Goal: Transaction & Acquisition: Download file/media

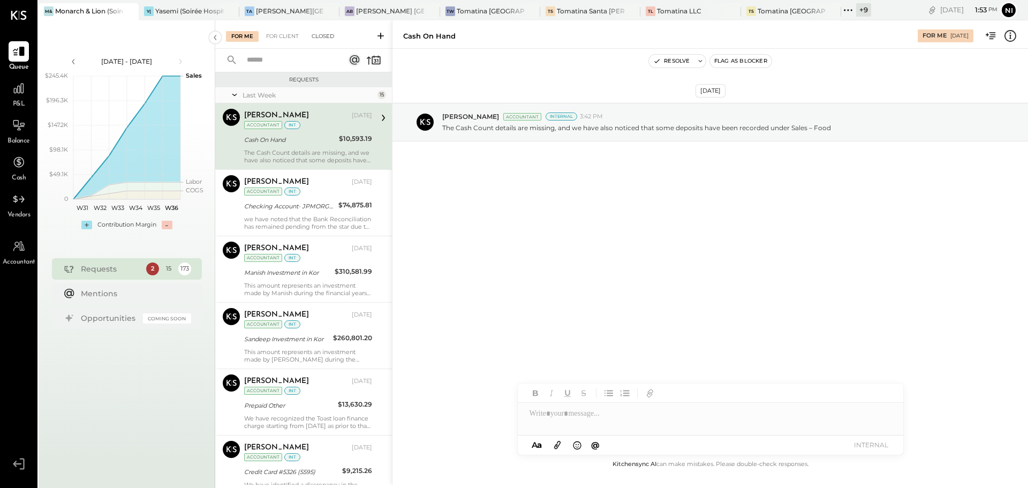
drag, startPoint x: 581, startPoint y: 233, endPoint x: 323, endPoint y: 41, distance: 322.1
click at [582, 233] on div "Aug 27th, 2025 Nishant Sadhu Accountant Internal 3:42 PM The Cash Count details…" at bounding box center [710, 253] width 636 height 409
click at [296, 11] on div "[PERSON_NAME][GEOGRAPHIC_DATA]" at bounding box center [289, 10] width 67 height 9
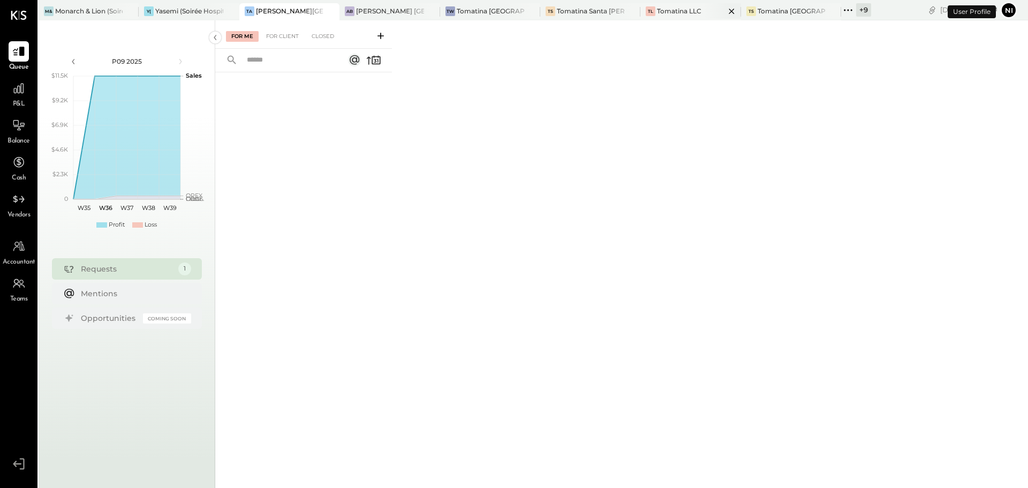
click at [682, 8] on div "Tomatina LLC" at bounding box center [679, 10] width 44 height 9
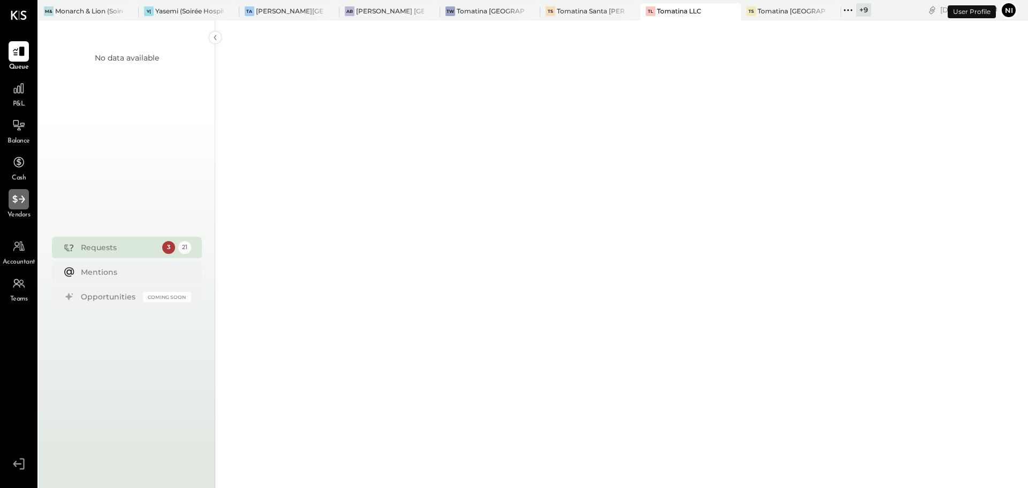
click at [14, 195] on icon at bounding box center [19, 199] width 14 height 14
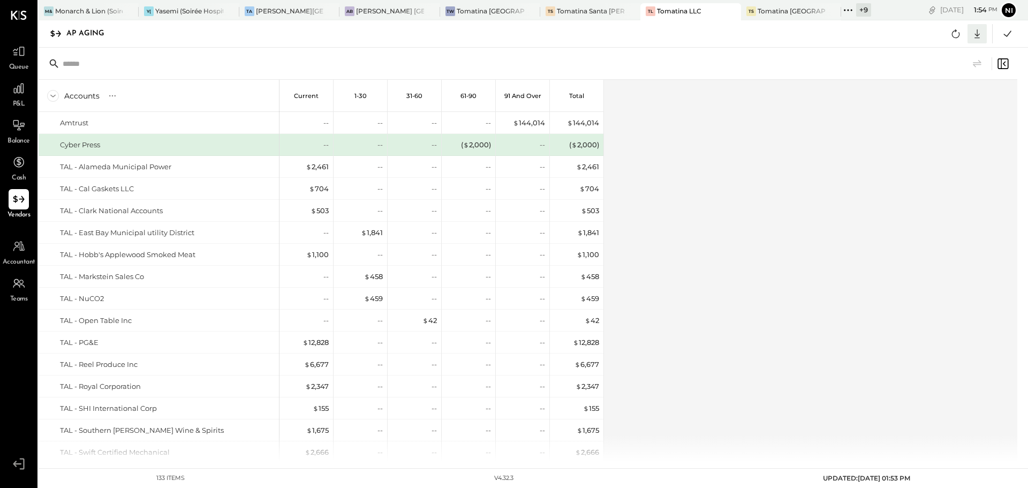
click at [977, 33] on icon at bounding box center [977, 33] width 5 height 9
drag, startPoint x: 938, startPoint y: 97, endPoint x: 932, endPoint y: 132, distance: 34.8
click at [938, 97] on div "Excel" at bounding box center [944, 96] width 86 height 22
